Goal: Use online tool/utility: Utilize a website feature to perform a specific function

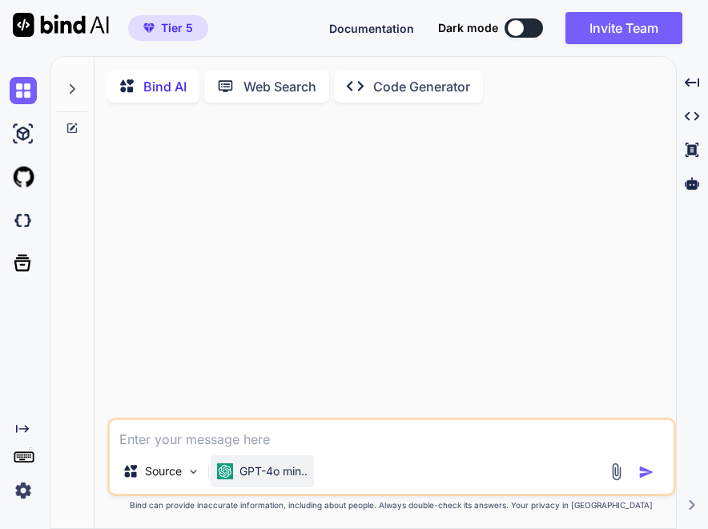
click at [263, 476] on p "GPT-4o min.." at bounding box center [273, 471] width 68 height 16
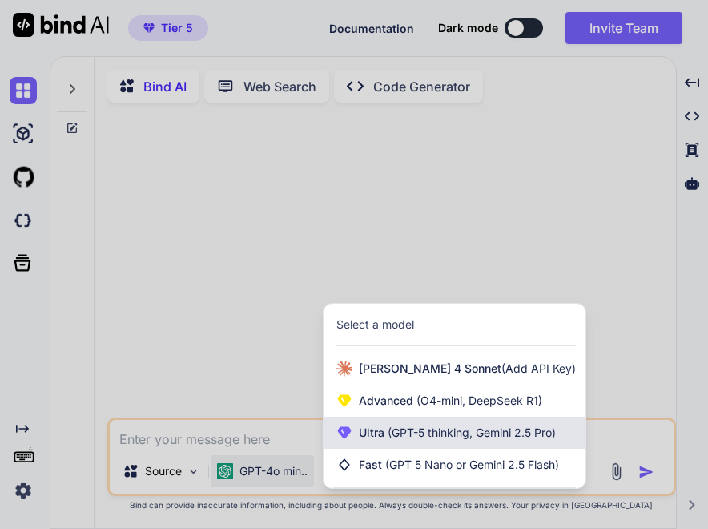
click at [375, 437] on span "Ultra (GPT-5 thinking, Gemini 2.5 Pro)" at bounding box center [457, 433] width 197 height 16
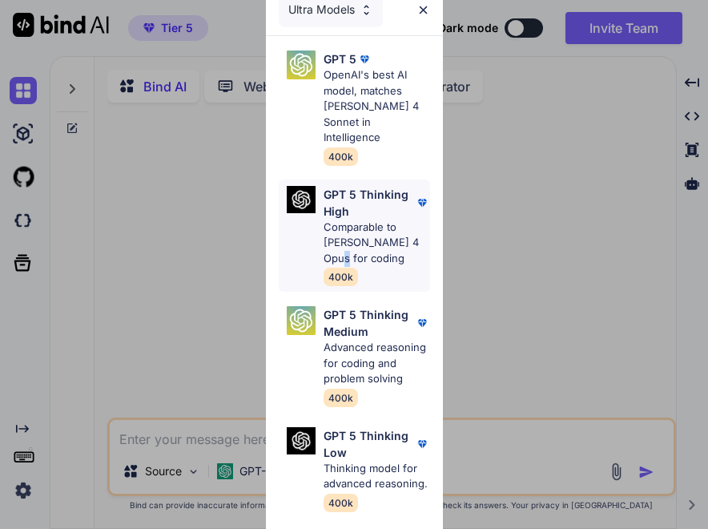
click at [332, 236] on p "Comparable to [PERSON_NAME] 4 Opus for coding" at bounding box center [377, 242] width 107 height 47
type textarea "x"
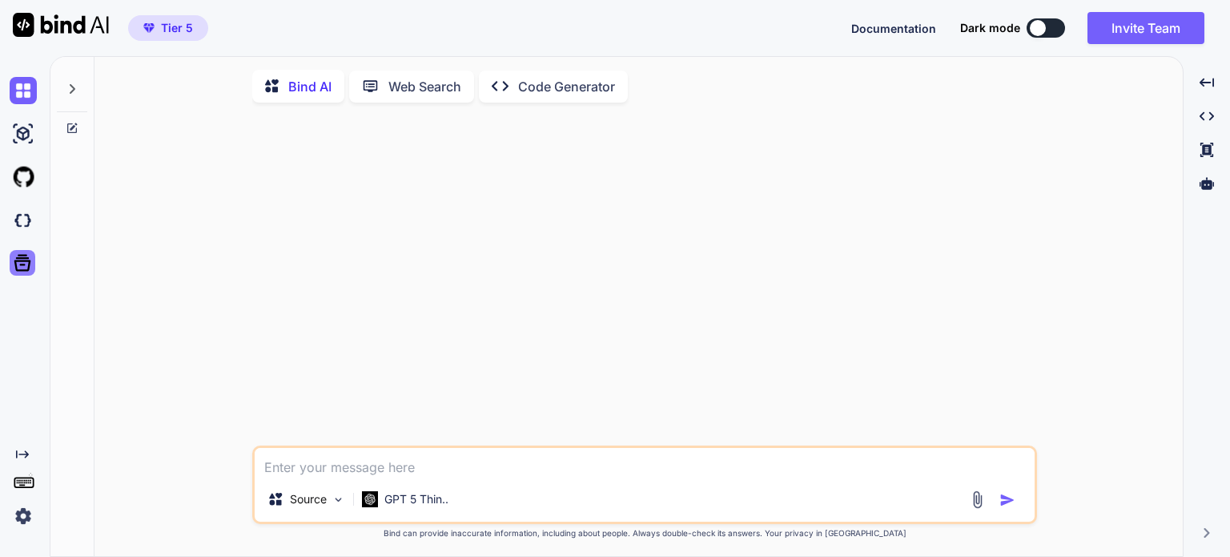
click at [29, 260] on icon at bounding box center [22, 263] width 17 height 17
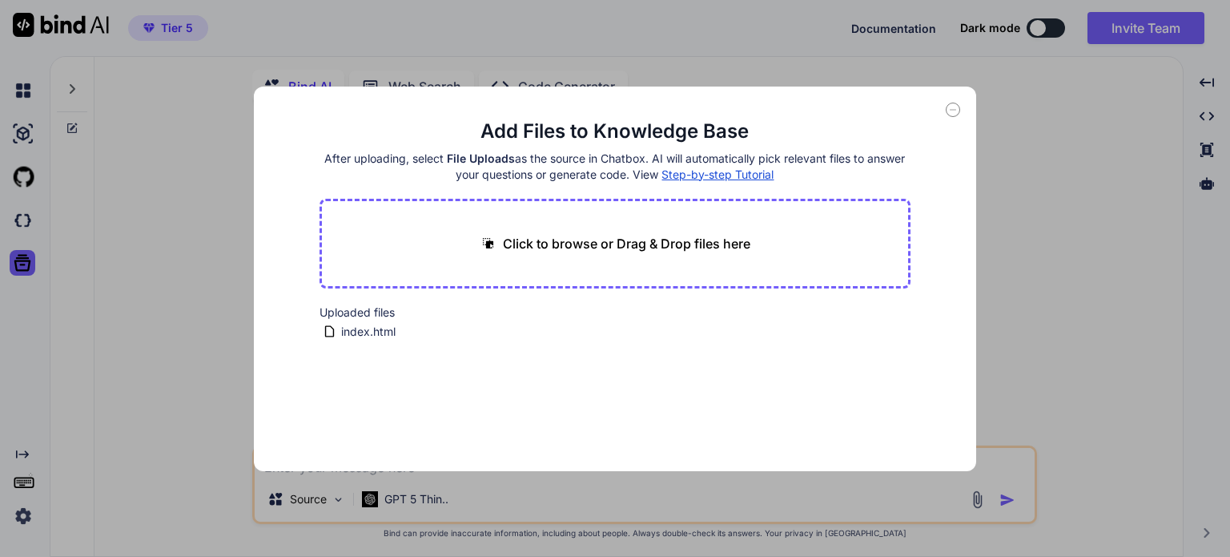
click at [28, 225] on div "Add Files to Knowledge Base After uploading, select File Uploads as the source …" at bounding box center [615, 278] width 1230 height 557
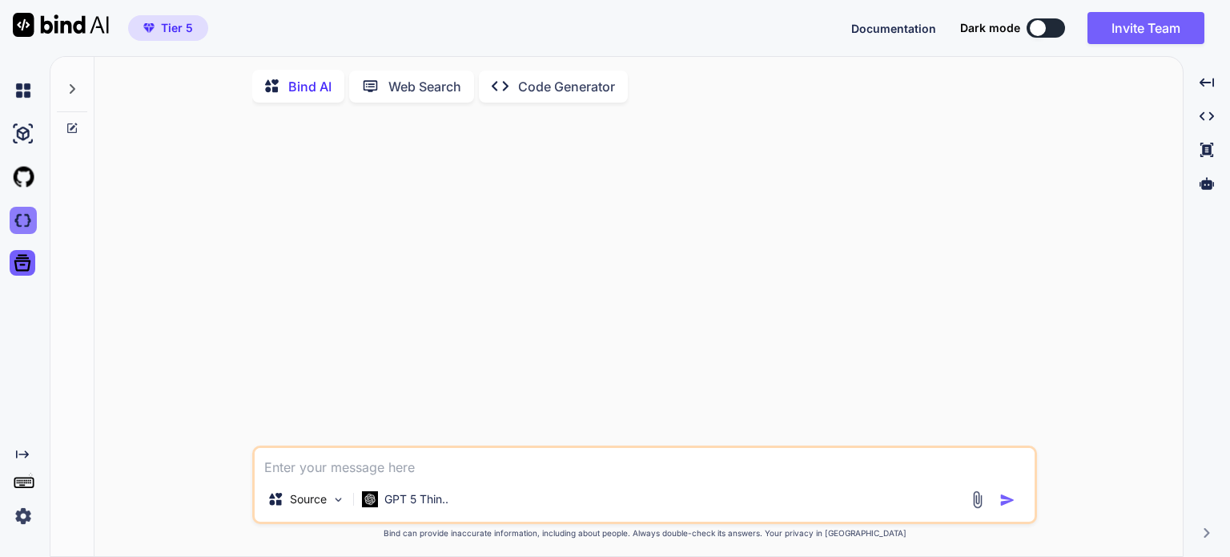
click at [22, 220] on img at bounding box center [23, 220] width 27 height 27
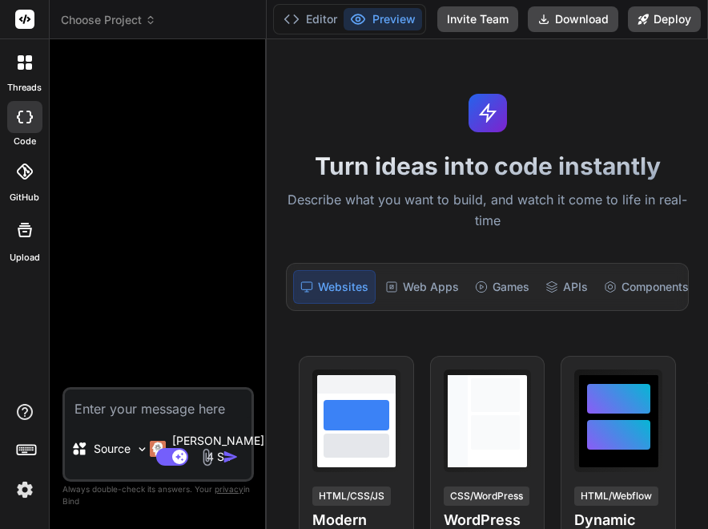
type textarea "x"
